Goal: Information Seeking & Learning: Learn about a topic

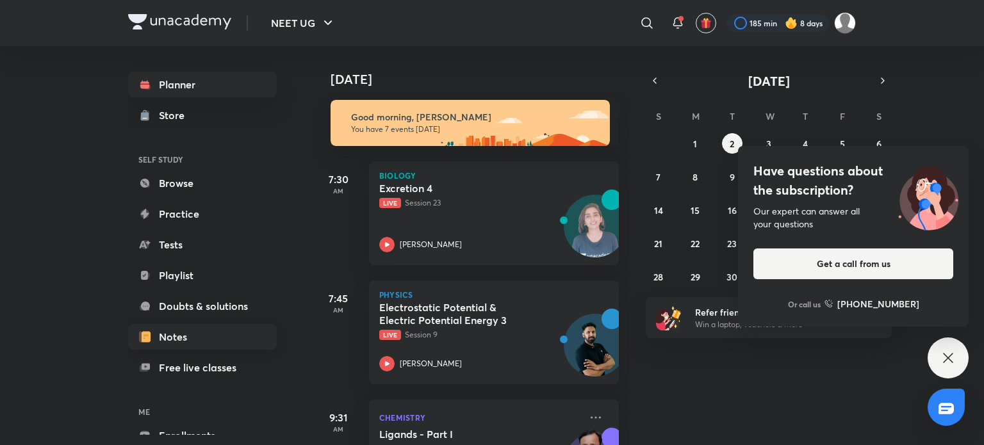
click at [216, 343] on link "Notes" at bounding box center [202, 337] width 149 height 26
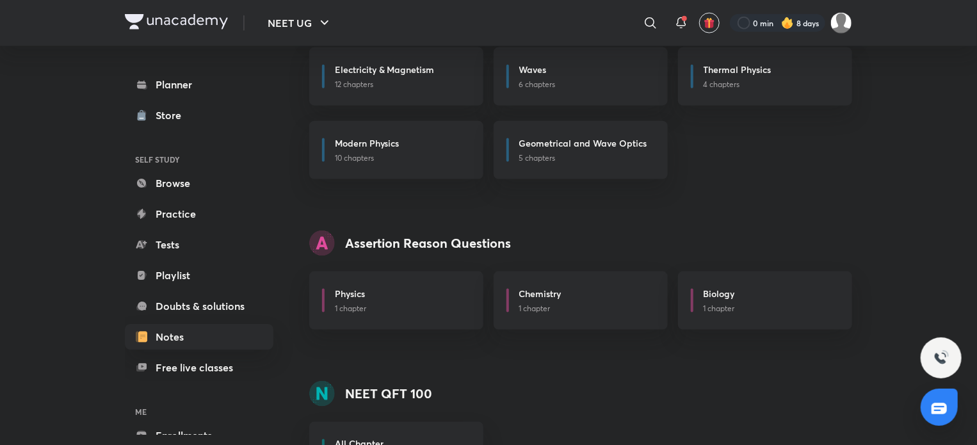
scroll to position [997, 0]
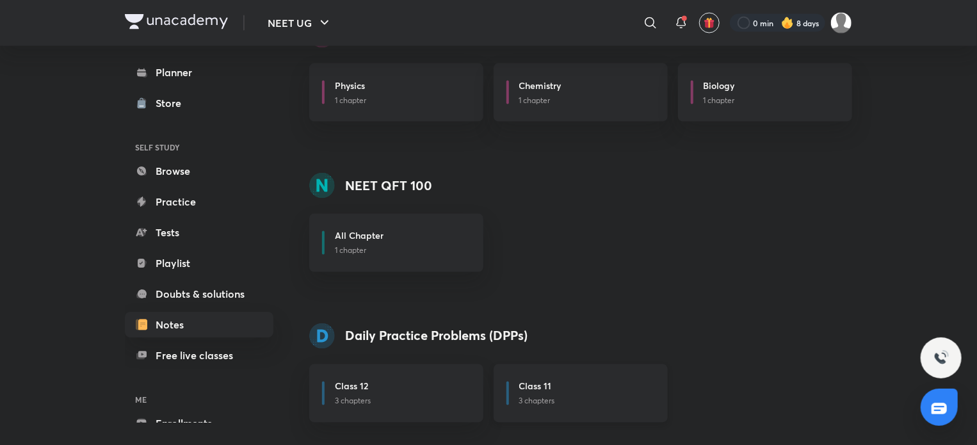
click at [530, 394] on div "Class 11" at bounding box center [585, 388] width 133 height 16
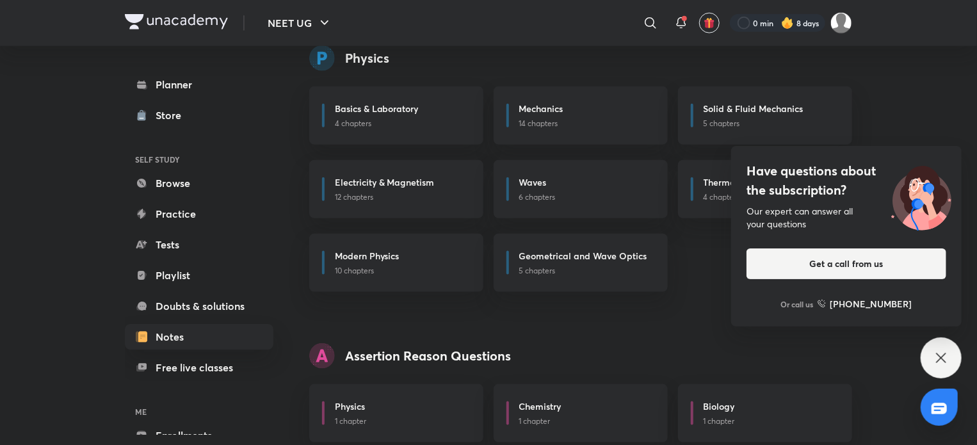
scroll to position [676, 0]
click at [925, 353] on div "Have questions about the subscription? Our expert can answer all your questions…" at bounding box center [941, 357] width 41 height 41
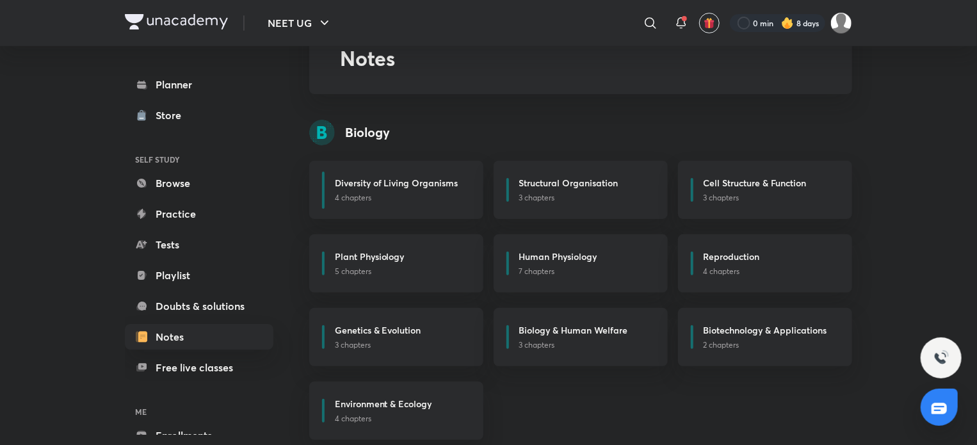
scroll to position [79, 0]
click at [563, 249] on div "Human Physiology 7 chapters" at bounding box center [581, 264] width 174 height 58
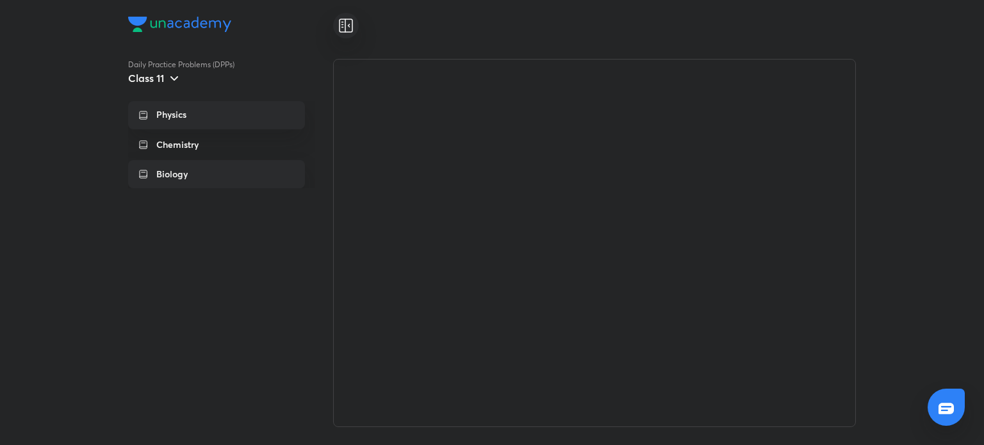
click at [207, 170] on div "Biology" at bounding box center [225, 174] width 138 height 13
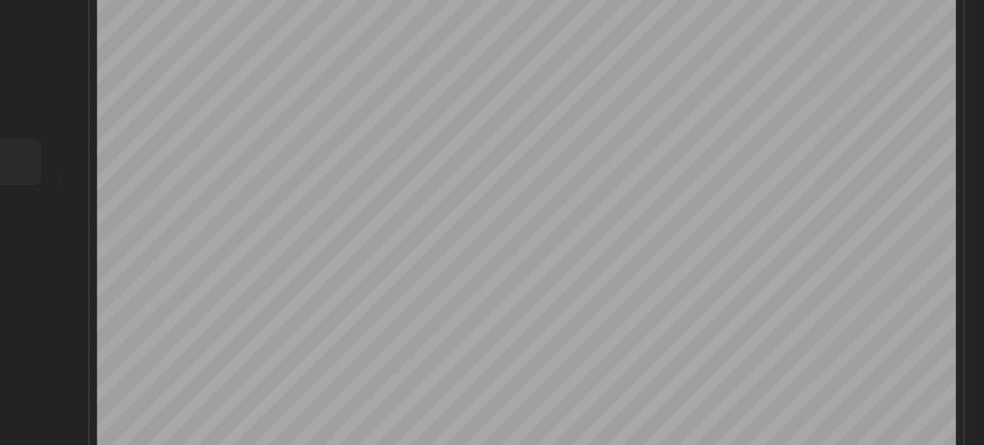
scroll to position [107149, 0]
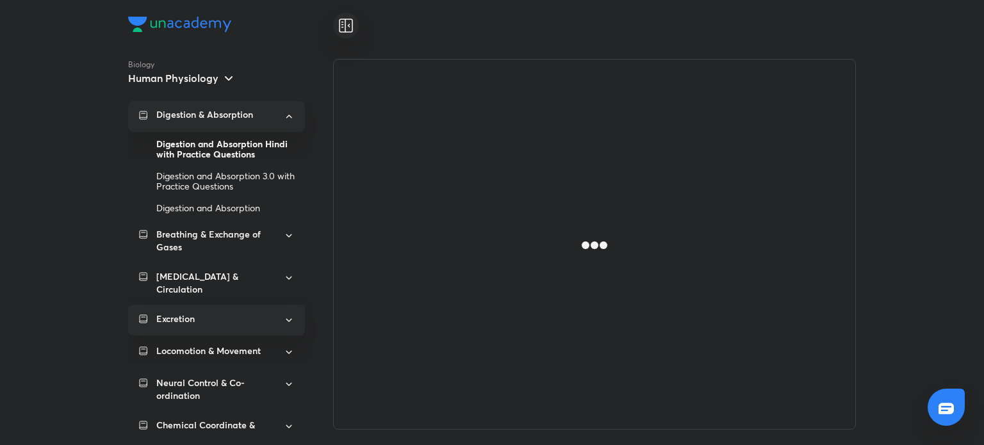
click at [233, 312] on div "Excretion" at bounding box center [215, 318] width 119 height 13
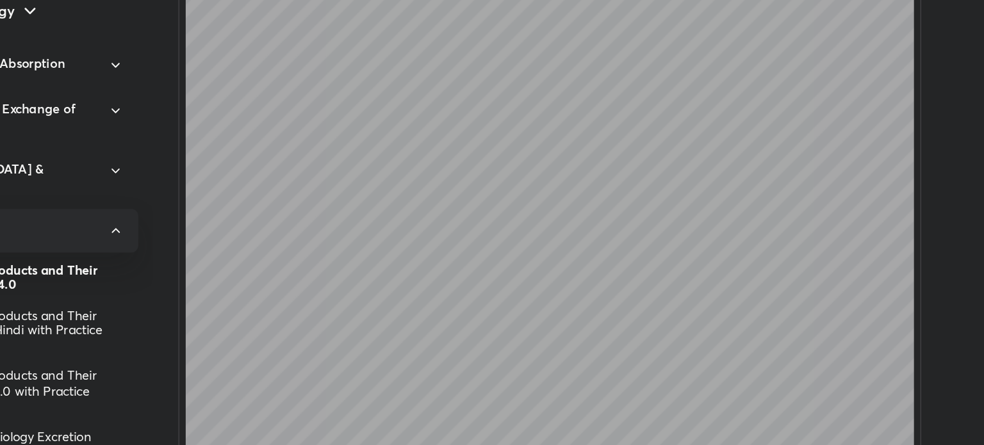
scroll to position [23366, 0]
